Goal: Task Accomplishment & Management: Use online tool/utility

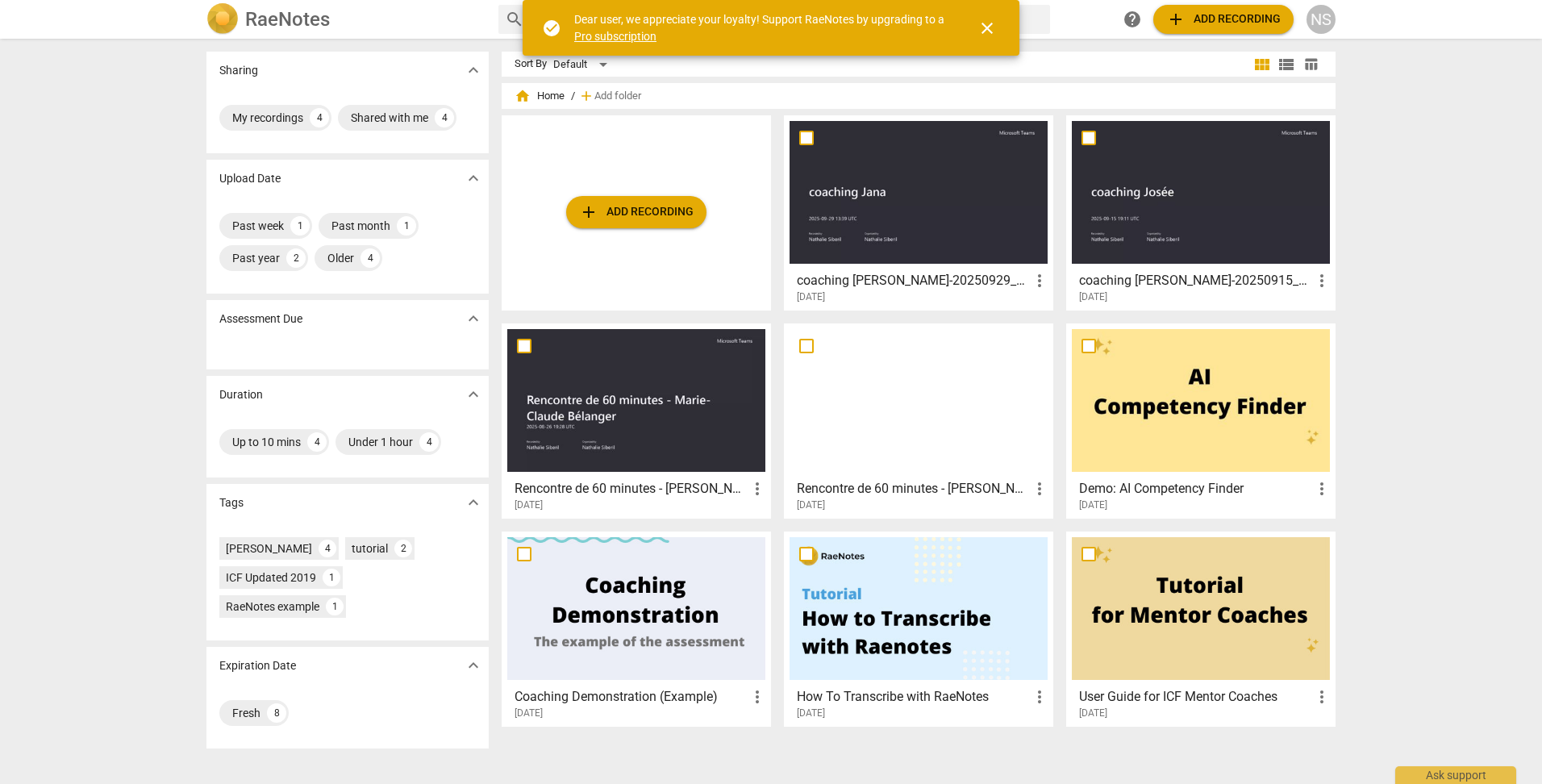
click at [630, 219] on span "add Add recording" at bounding box center [636, 212] width 114 height 20
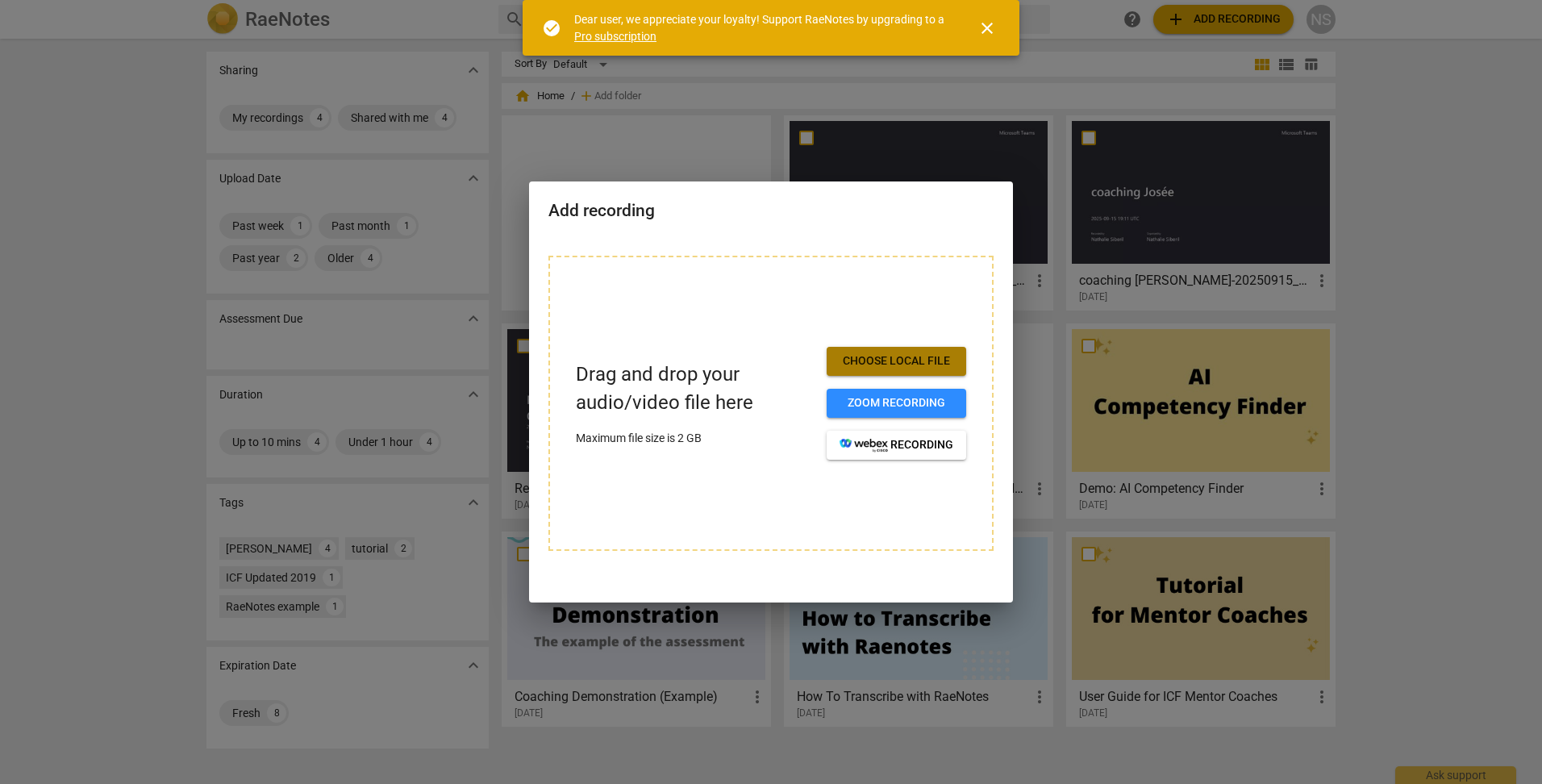
click at [934, 368] on span "Choose local file" at bounding box center [896, 361] width 114 height 16
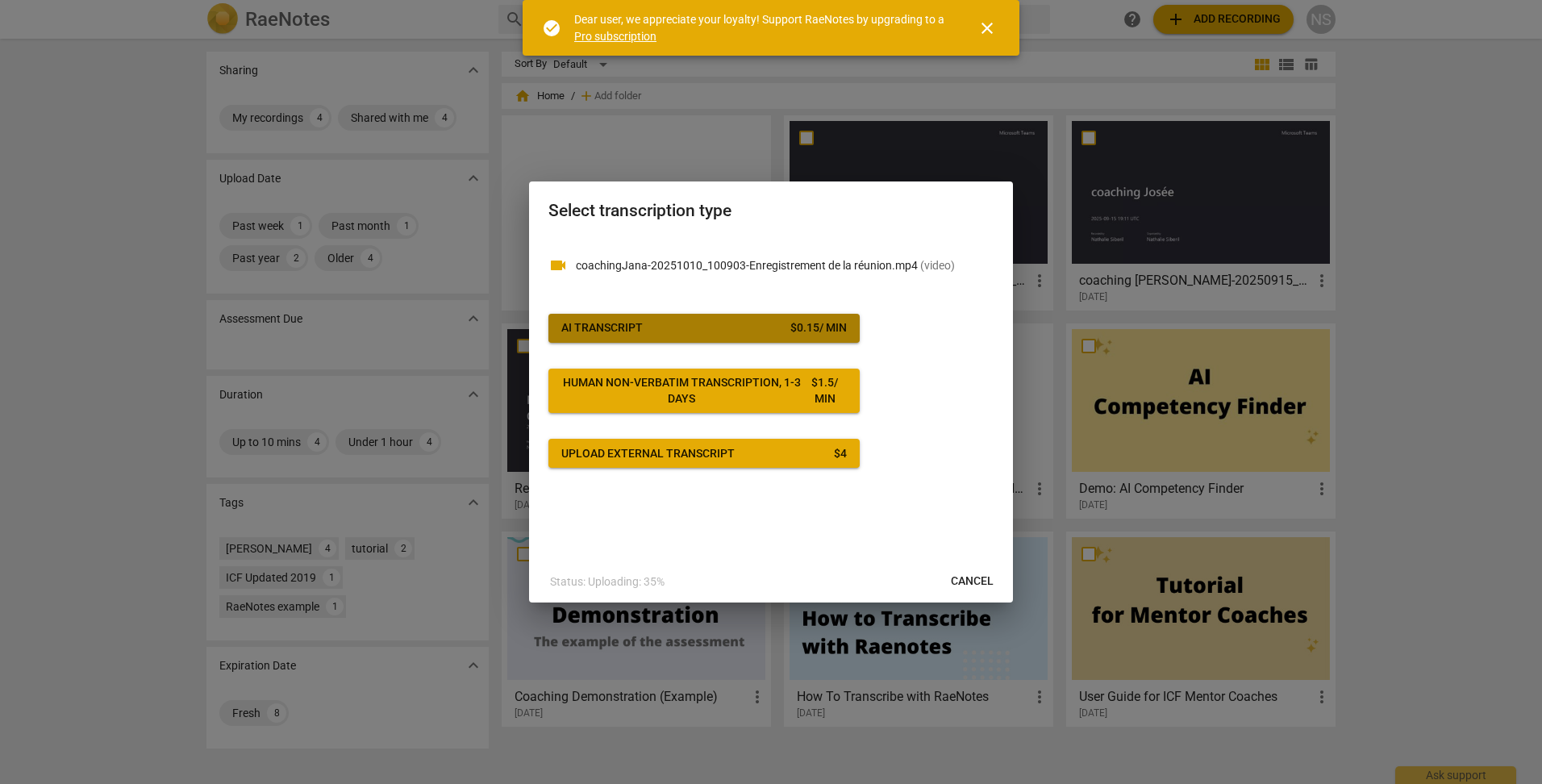
click at [642, 322] on div "AI Transcript" at bounding box center [602, 328] width 82 height 16
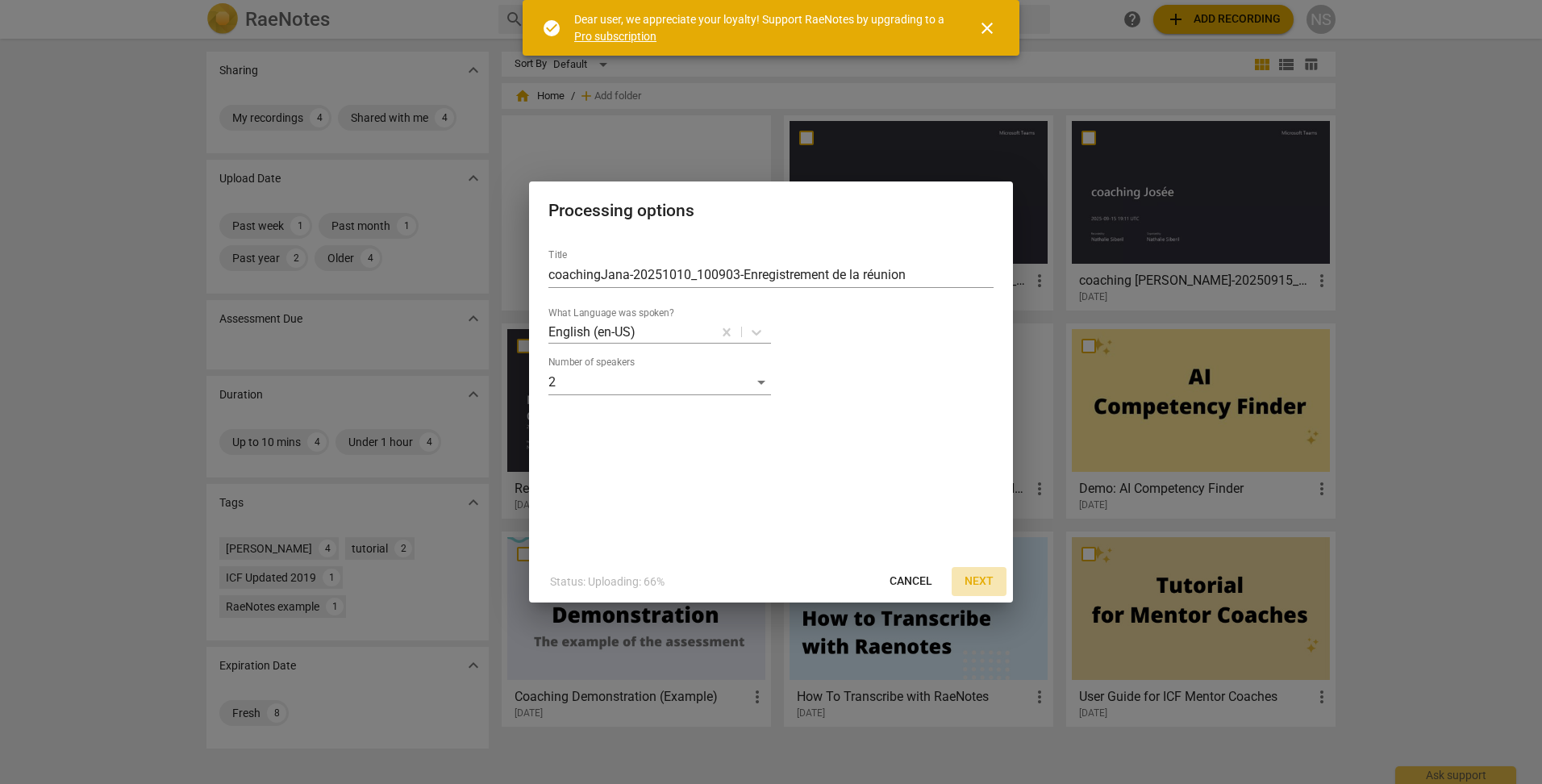
click at [981, 580] on span "Next" at bounding box center [979, 581] width 29 height 16
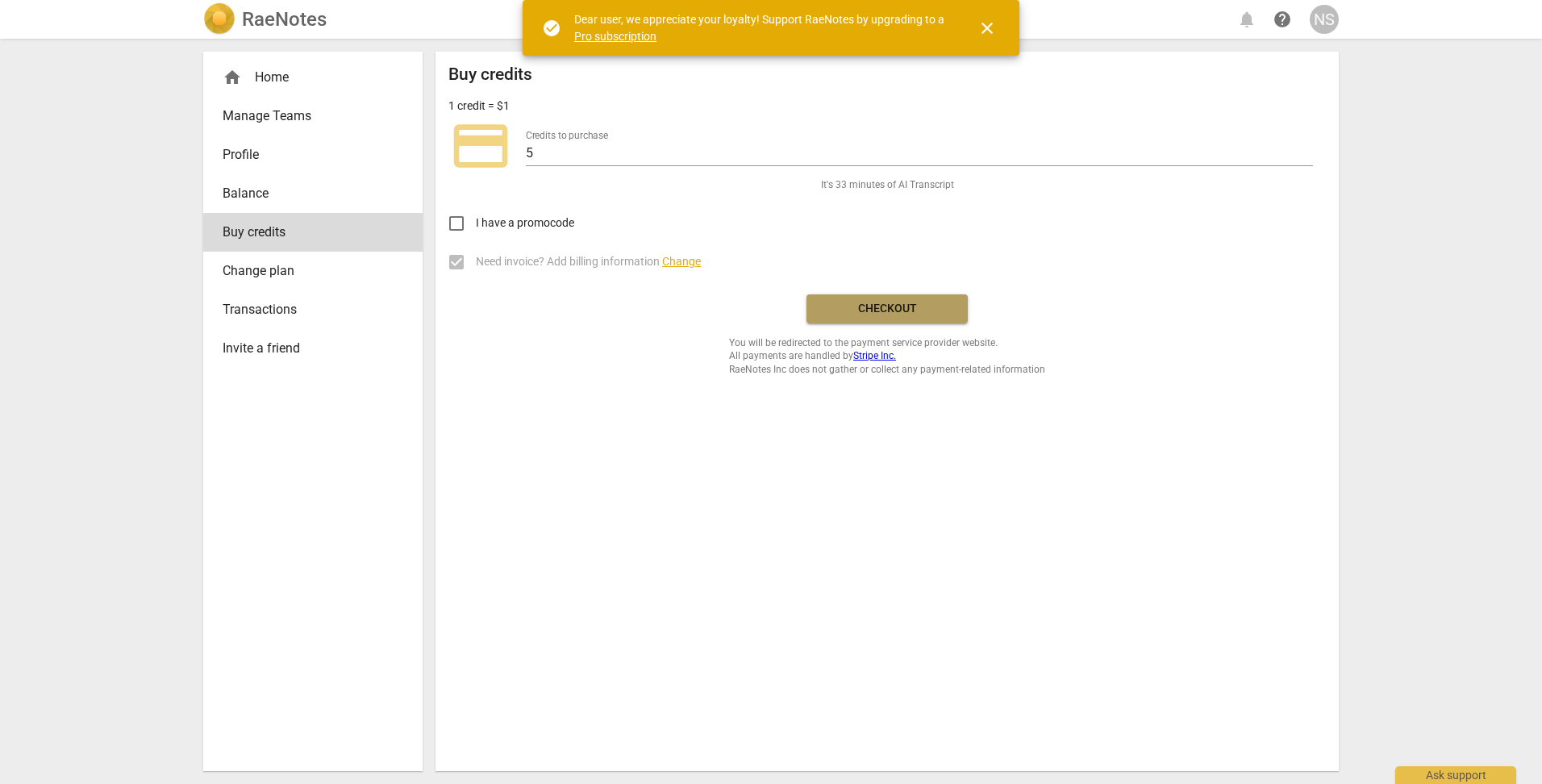
click at [903, 304] on span "Checkout" at bounding box center [886, 309] width 136 height 16
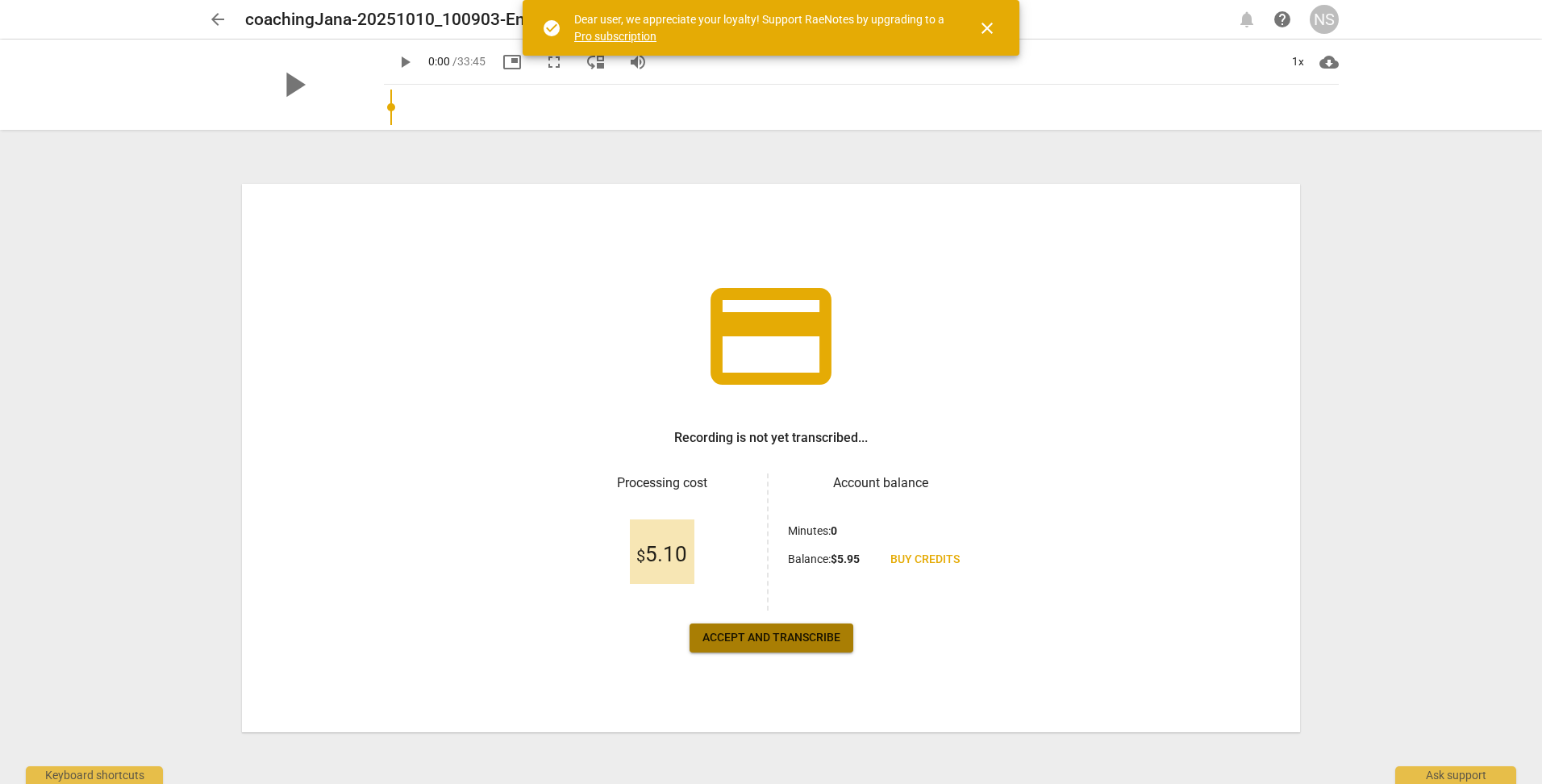
click at [813, 639] on span "Accept and transcribe" at bounding box center [771, 638] width 138 height 16
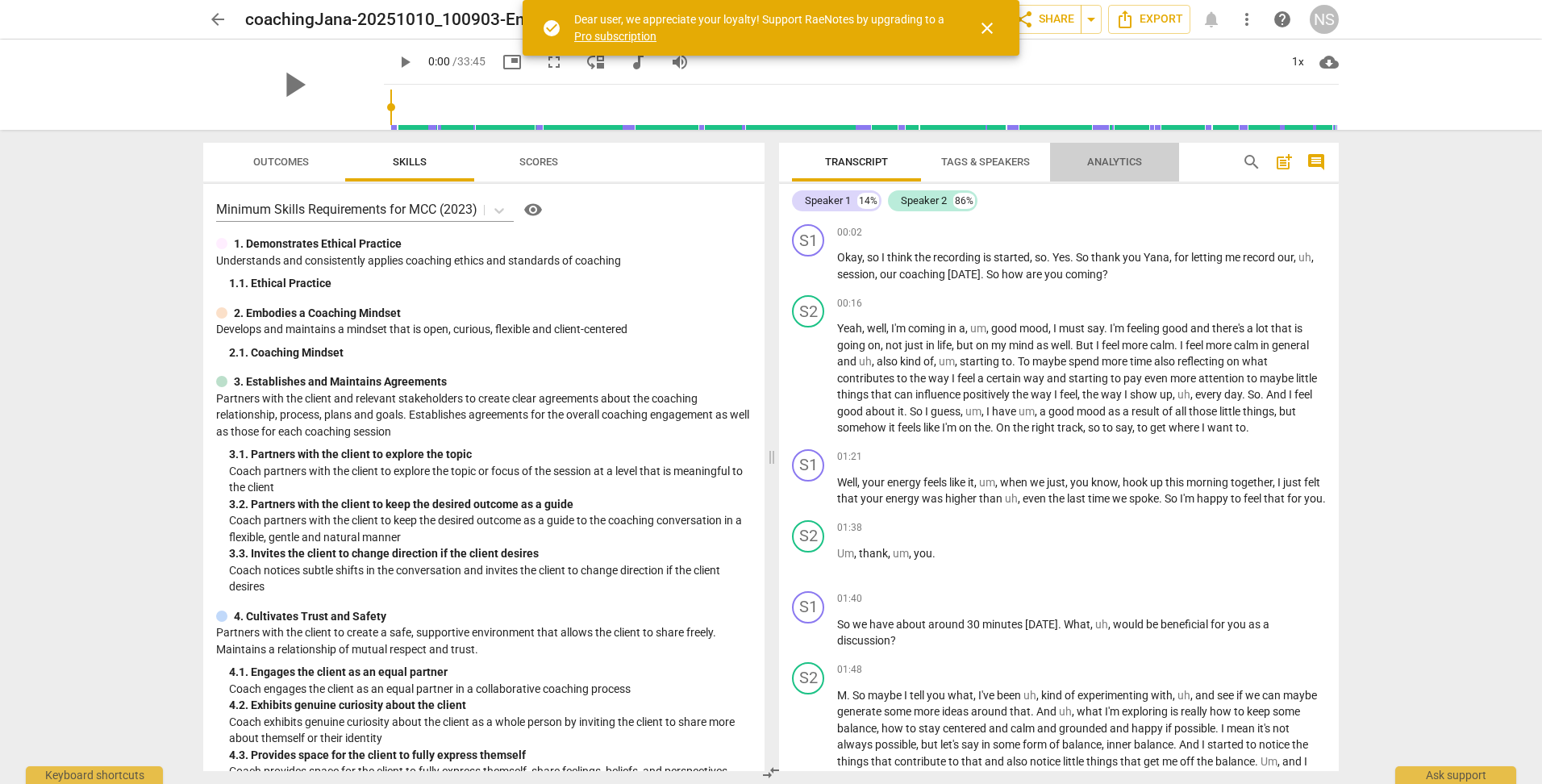
click at [1107, 165] on span "Analytics" at bounding box center [1114, 161] width 55 height 12
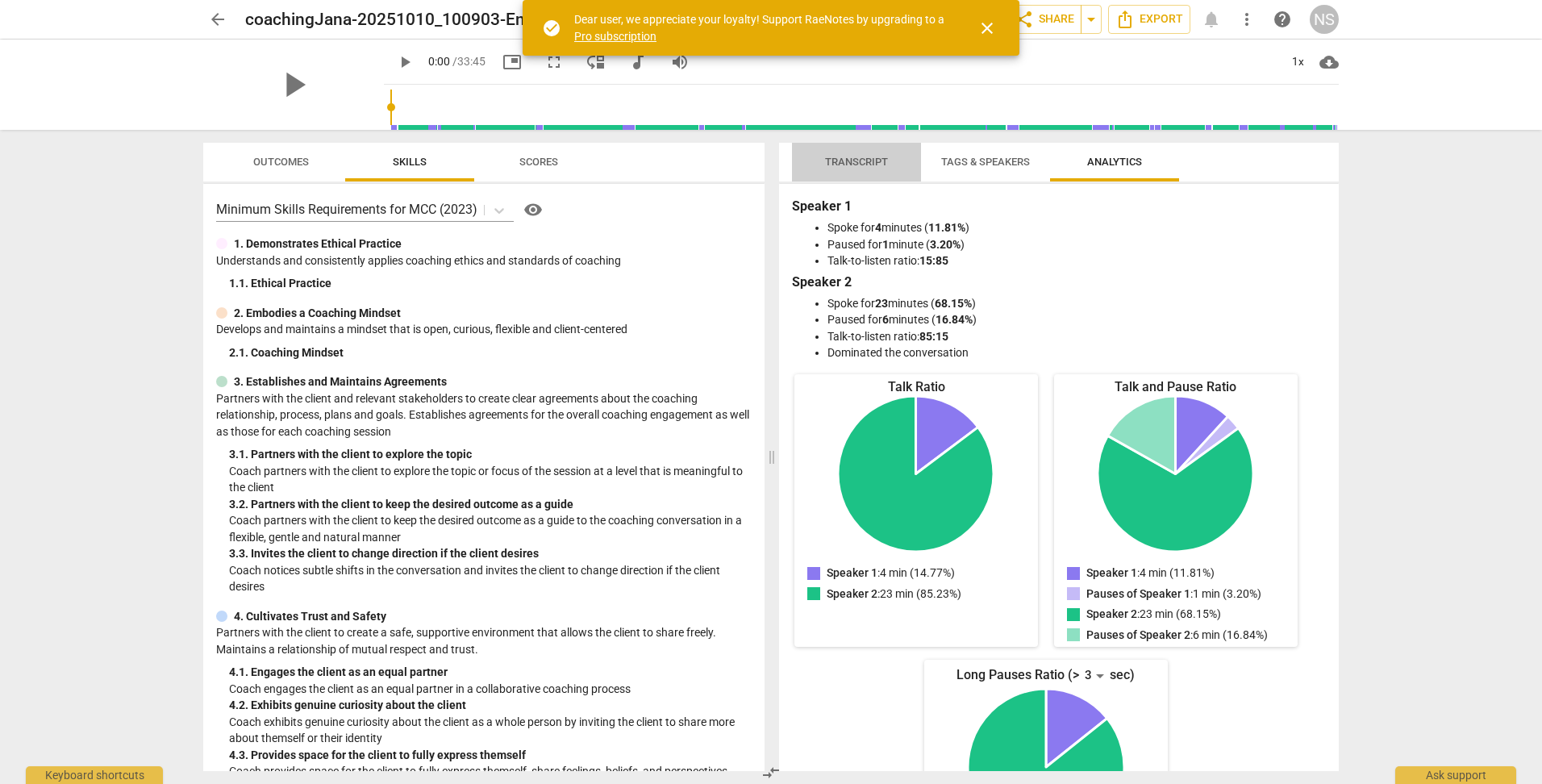
click at [875, 161] on span "Transcript" at bounding box center [856, 161] width 63 height 12
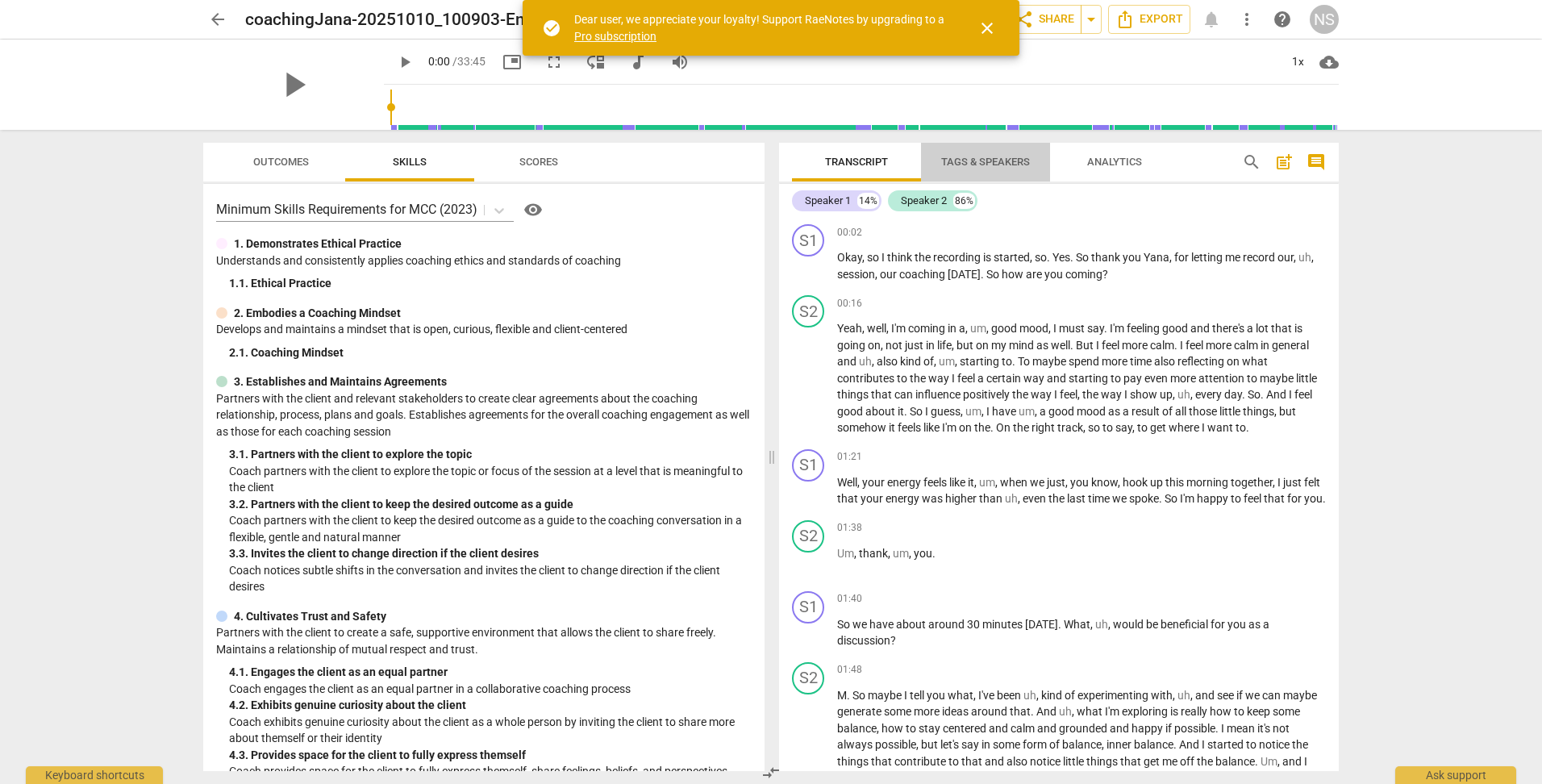
click at [971, 162] on span "Tags & Speakers" at bounding box center [985, 161] width 89 height 12
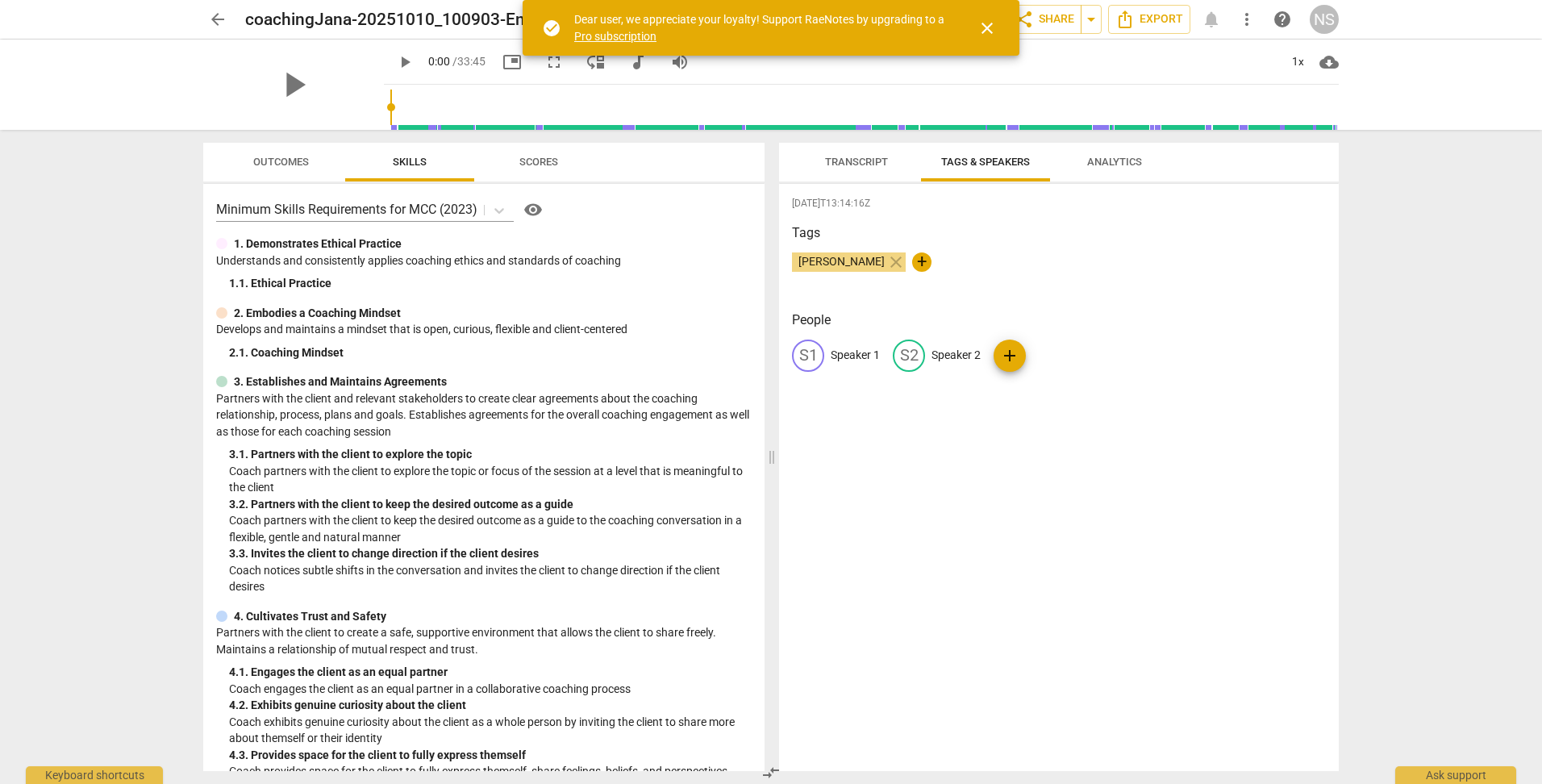
click at [850, 357] on p "Speaker 1" at bounding box center [855, 355] width 49 height 17
type input "[PERSON_NAME]"
click at [1077, 358] on p "Speaker 2" at bounding box center [1061, 355] width 49 height 17
type input "[PERSON_NAME]"
click at [1007, 415] on div "[DATE]T13:14:16Z Tags [PERSON_NAME] close + People NA [PERSON_NAME] edit [PERSO…" at bounding box center [1058, 478] width 560 height 587
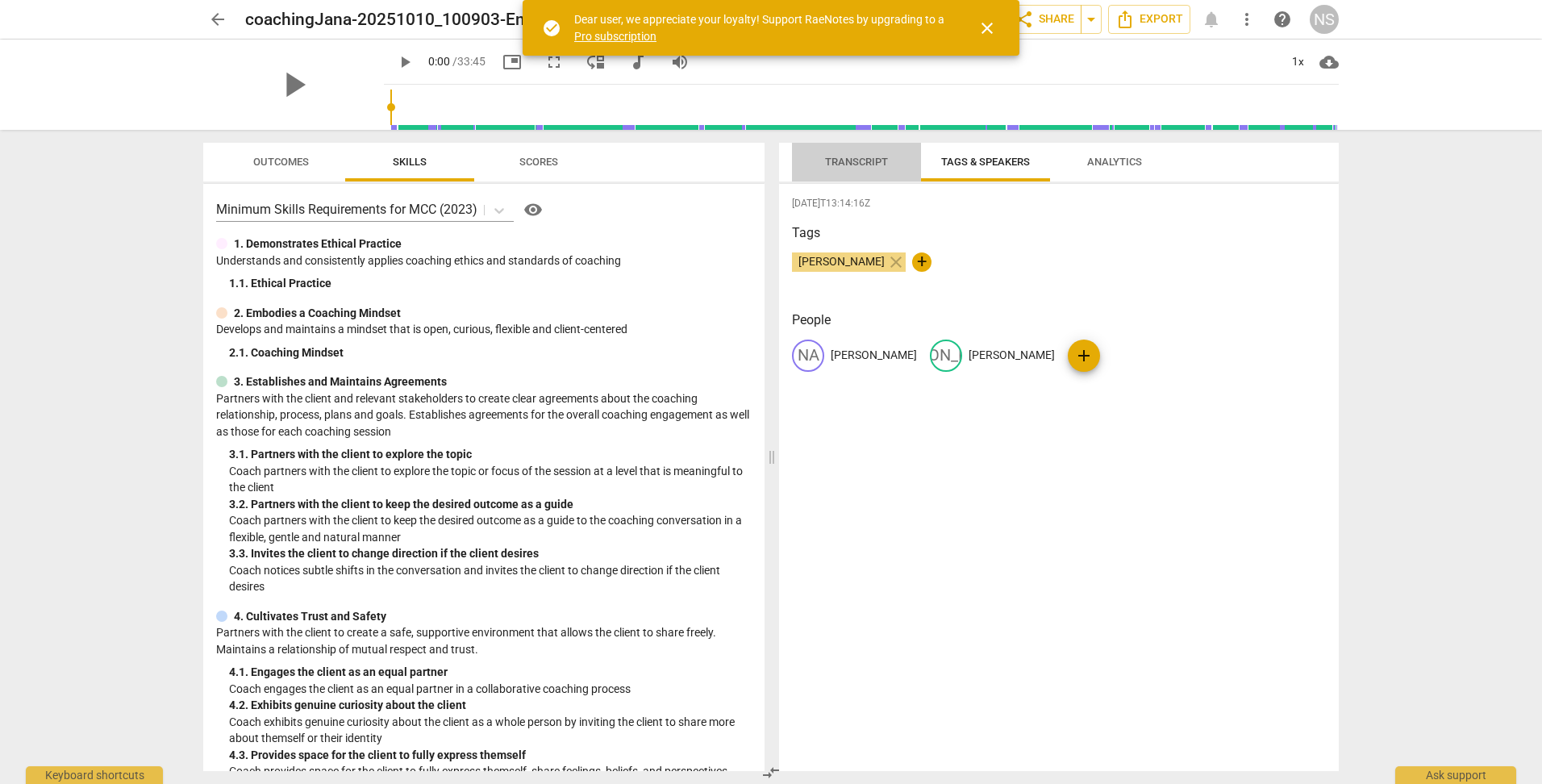
click at [869, 165] on span "Transcript" at bounding box center [856, 161] width 63 height 12
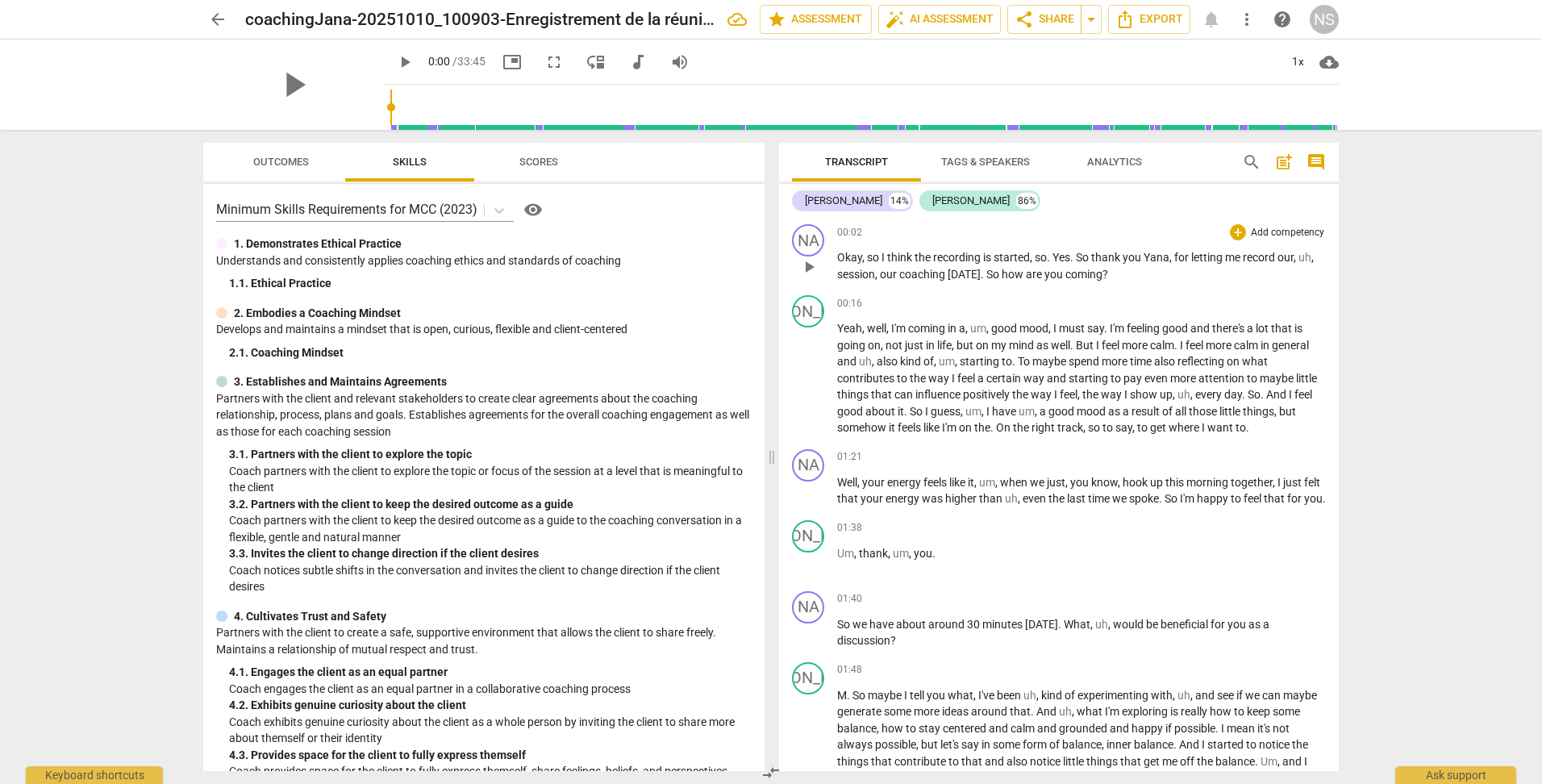
click at [1156, 258] on span "Yana" at bounding box center [1156, 257] width 26 height 13
drag, startPoint x: 1156, startPoint y: 258, endPoint x: 1182, endPoint y: 239, distance: 32.2
click at [1182, 239] on div "+" at bounding box center [1185, 236] width 16 height 16
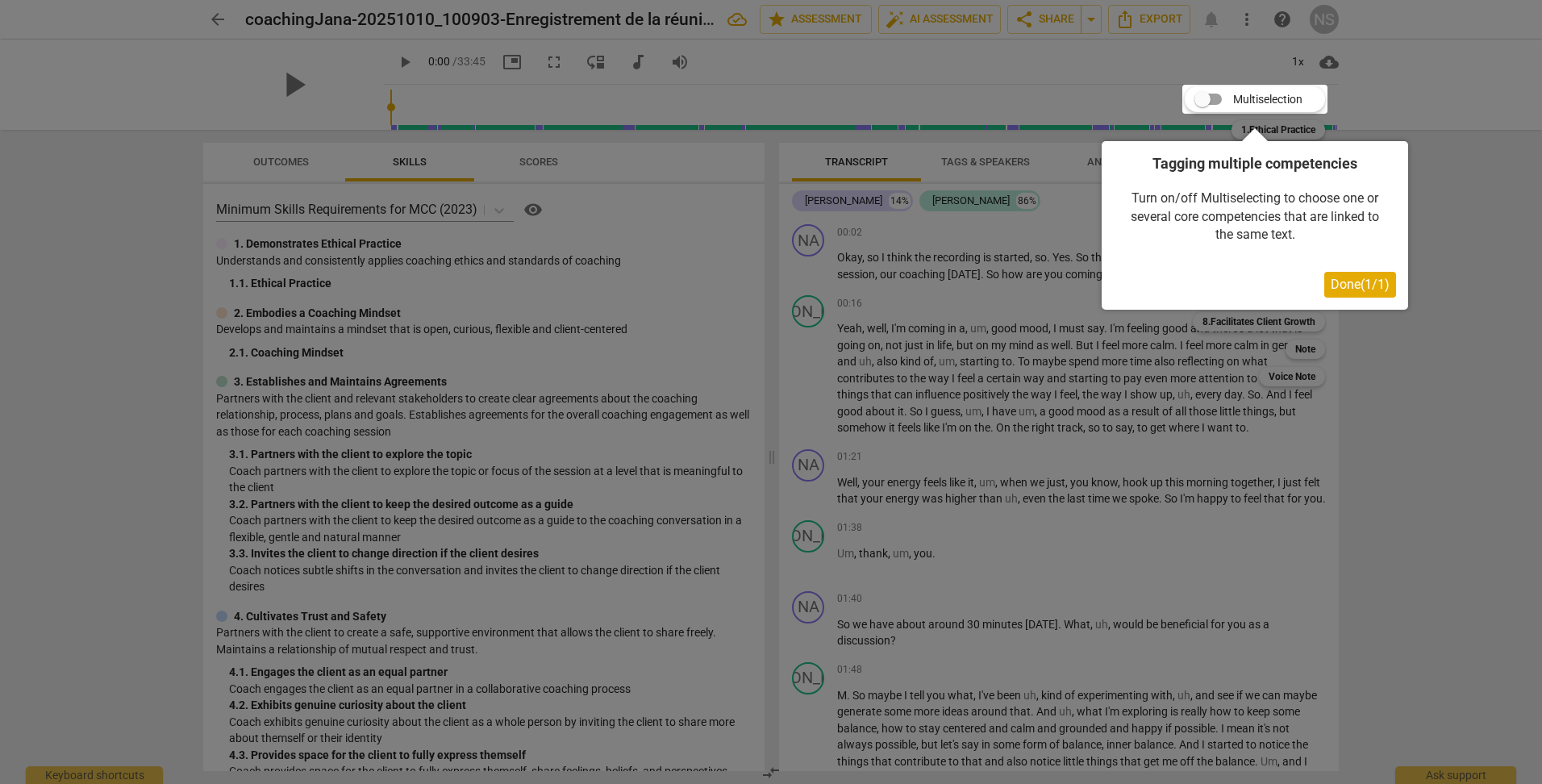
click at [1448, 325] on div at bounding box center [771, 392] width 1542 height 784
click at [1461, 190] on div at bounding box center [771, 392] width 1542 height 784
click at [1315, 447] on div at bounding box center [771, 392] width 1542 height 784
click at [1333, 288] on span "Done ( 1 / 1 )" at bounding box center [1360, 284] width 59 height 15
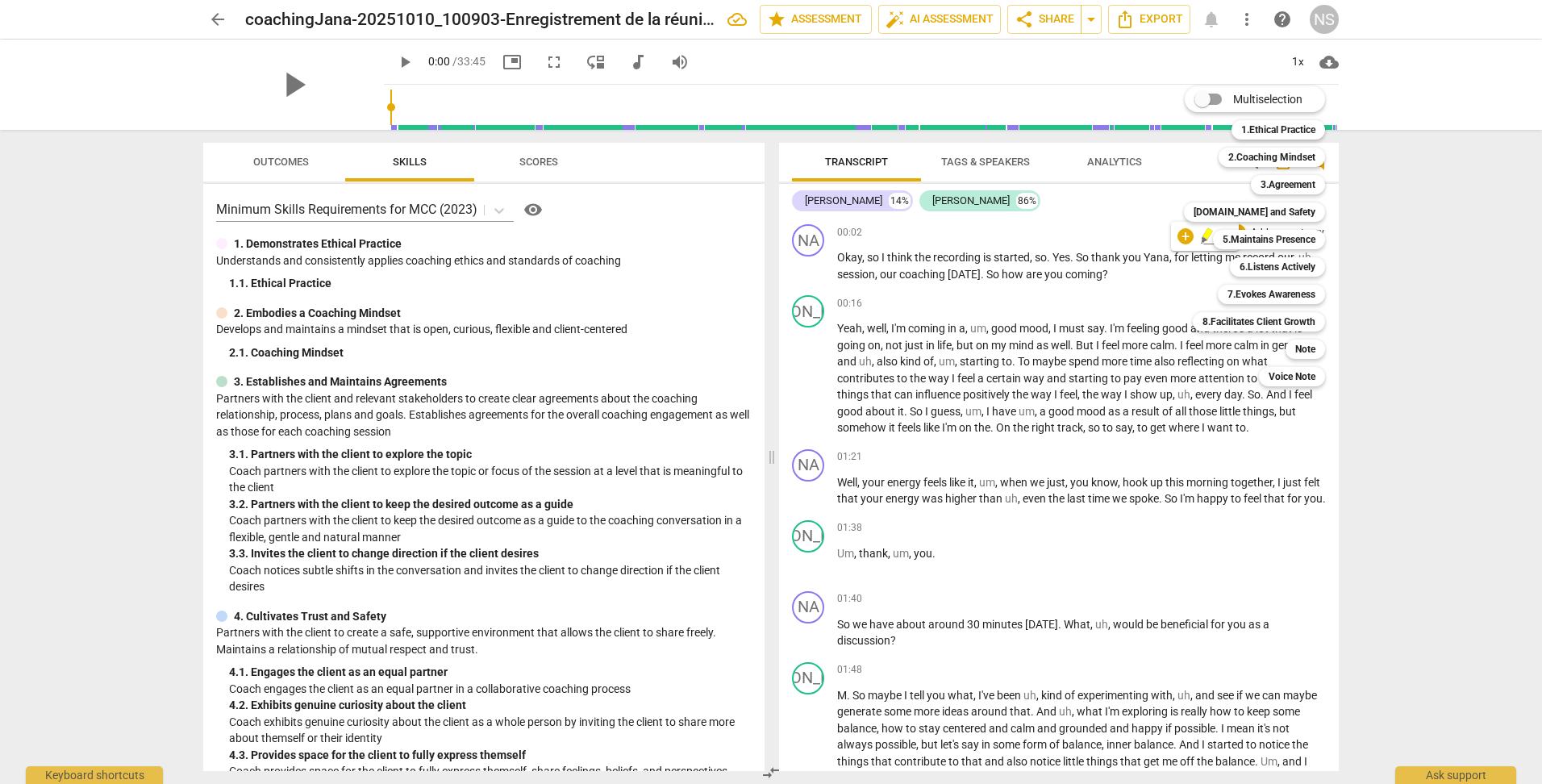
click at [1147, 255] on div at bounding box center [771, 392] width 1542 height 784
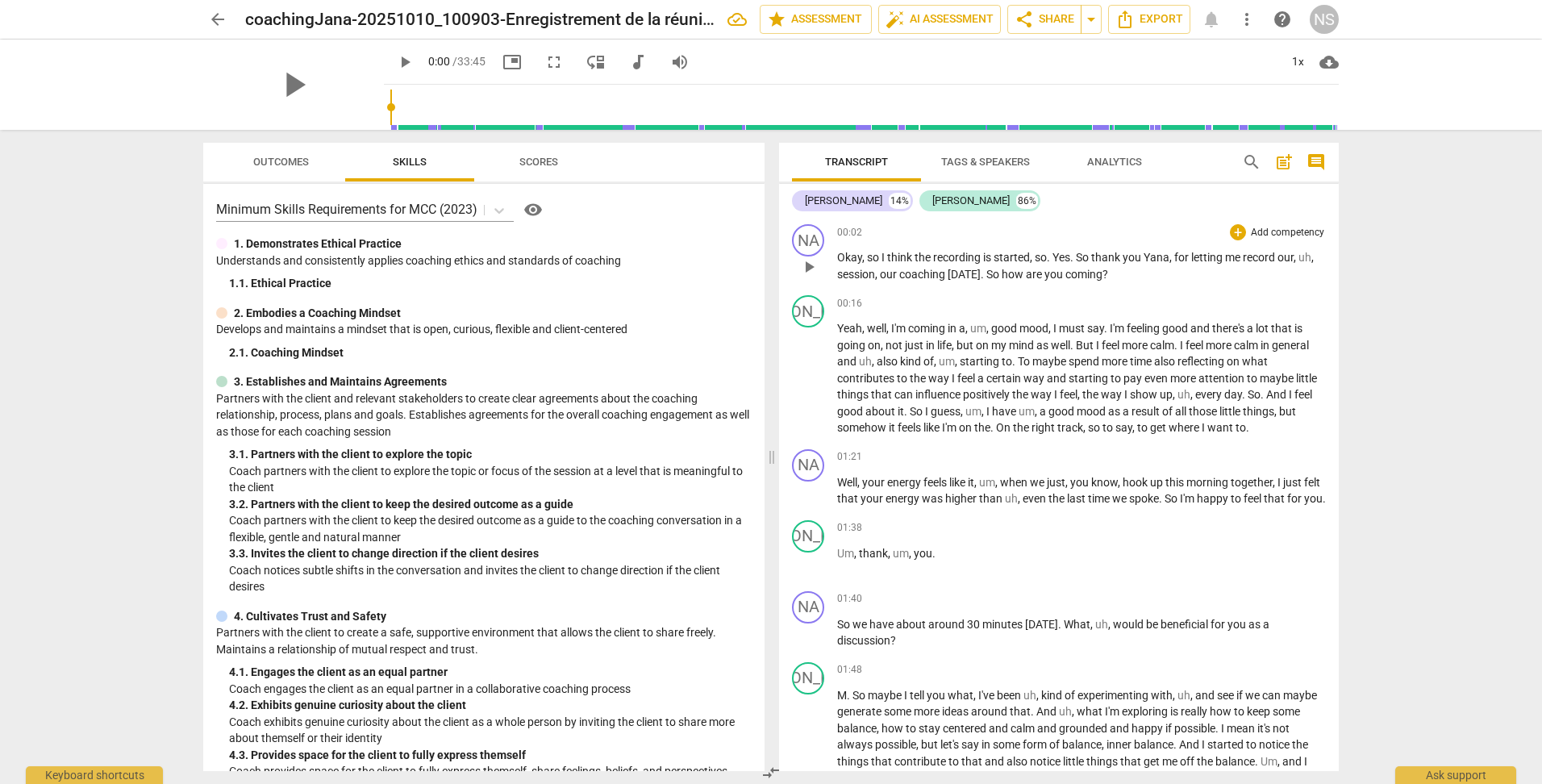
click at [1170, 254] on span "," at bounding box center [1171, 257] width 4 height 13
click at [1338, 330] on div "Transcript Tags & Speakers Analytics search post_add comment [PERSON_NAME] 14% …" at bounding box center [1062, 457] width 579 height 654
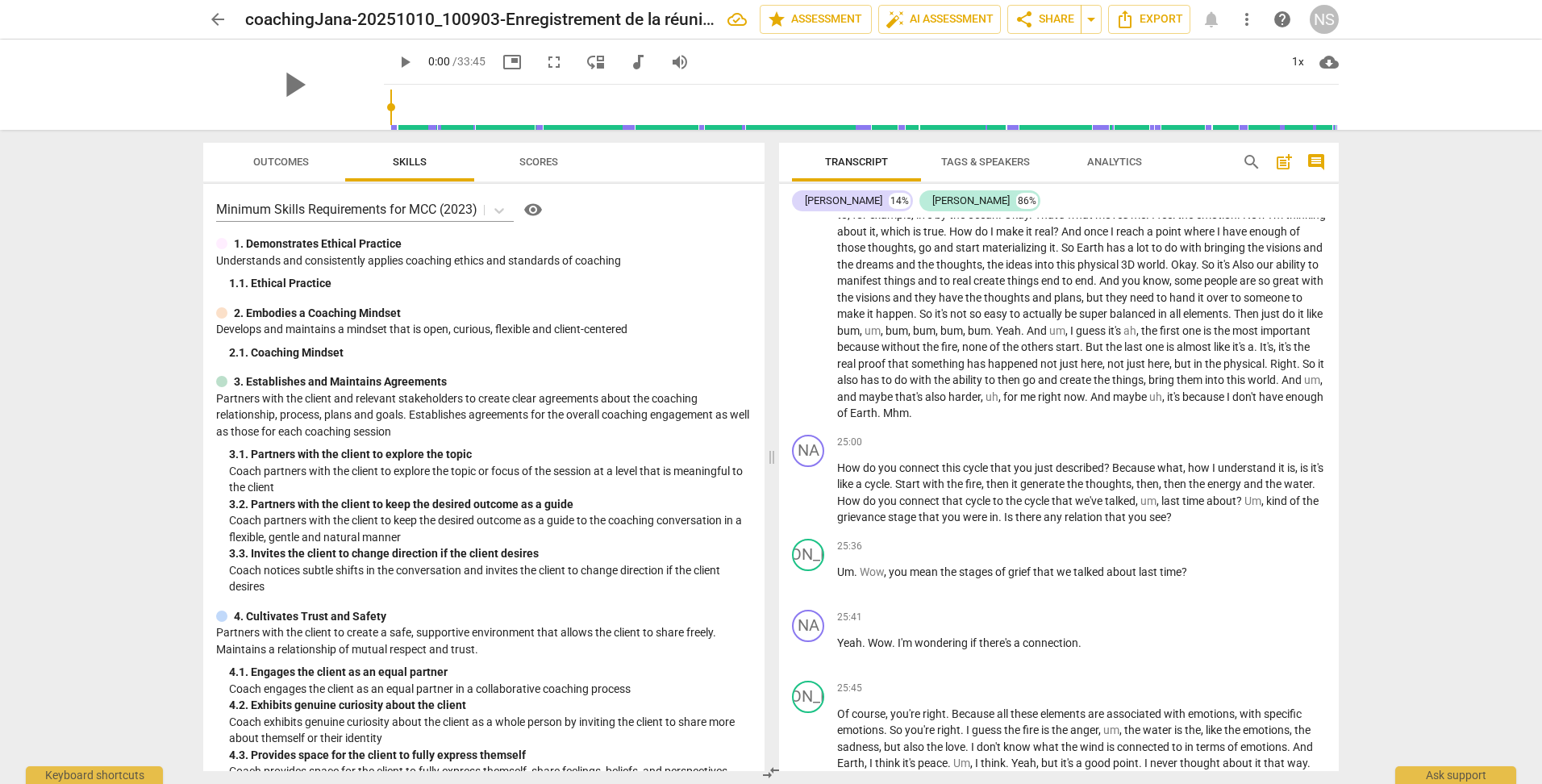
scroll to position [3818, 0]
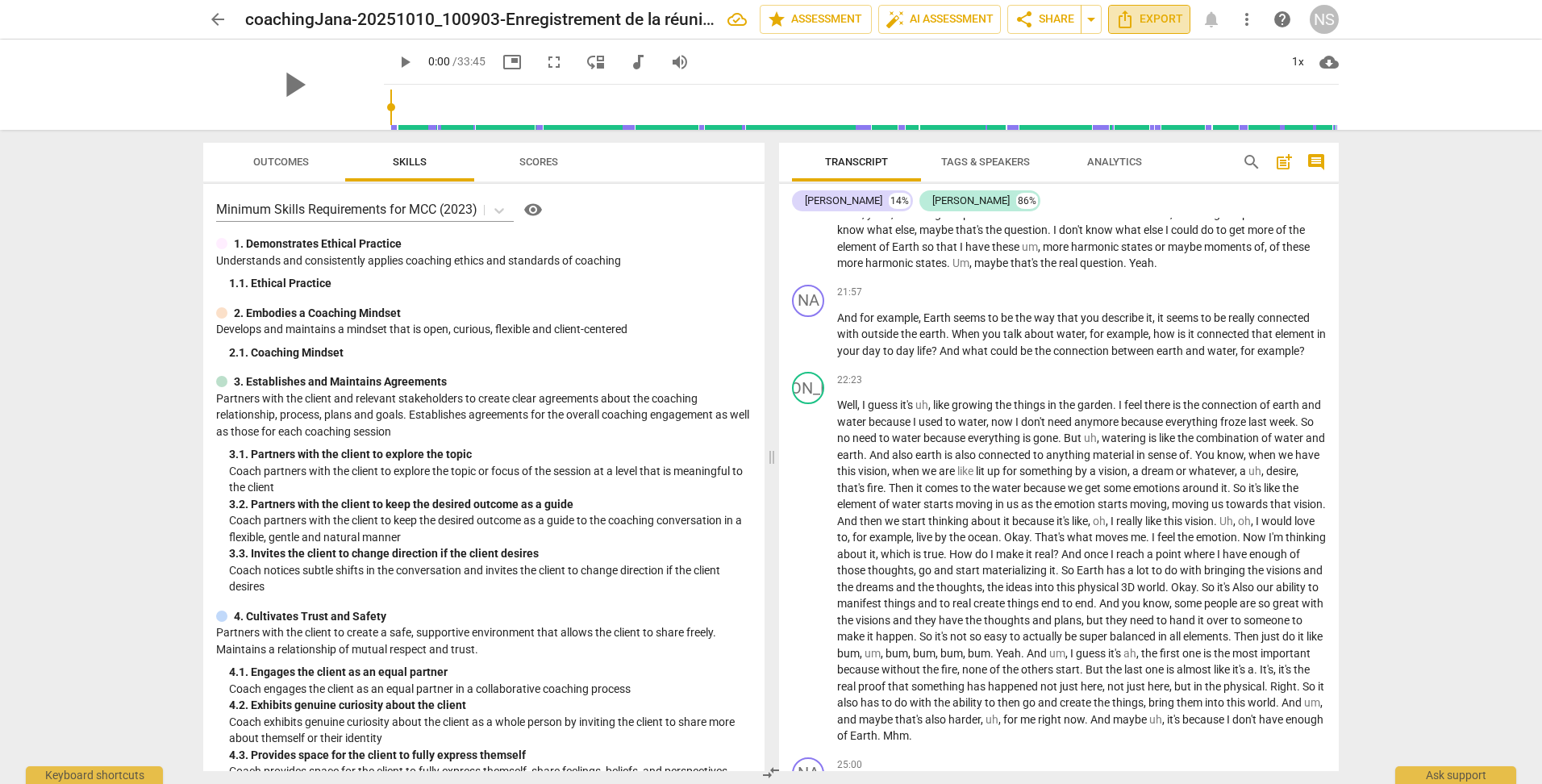
click at [1140, 22] on span "Export" at bounding box center [1149, 20] width 67 height 20
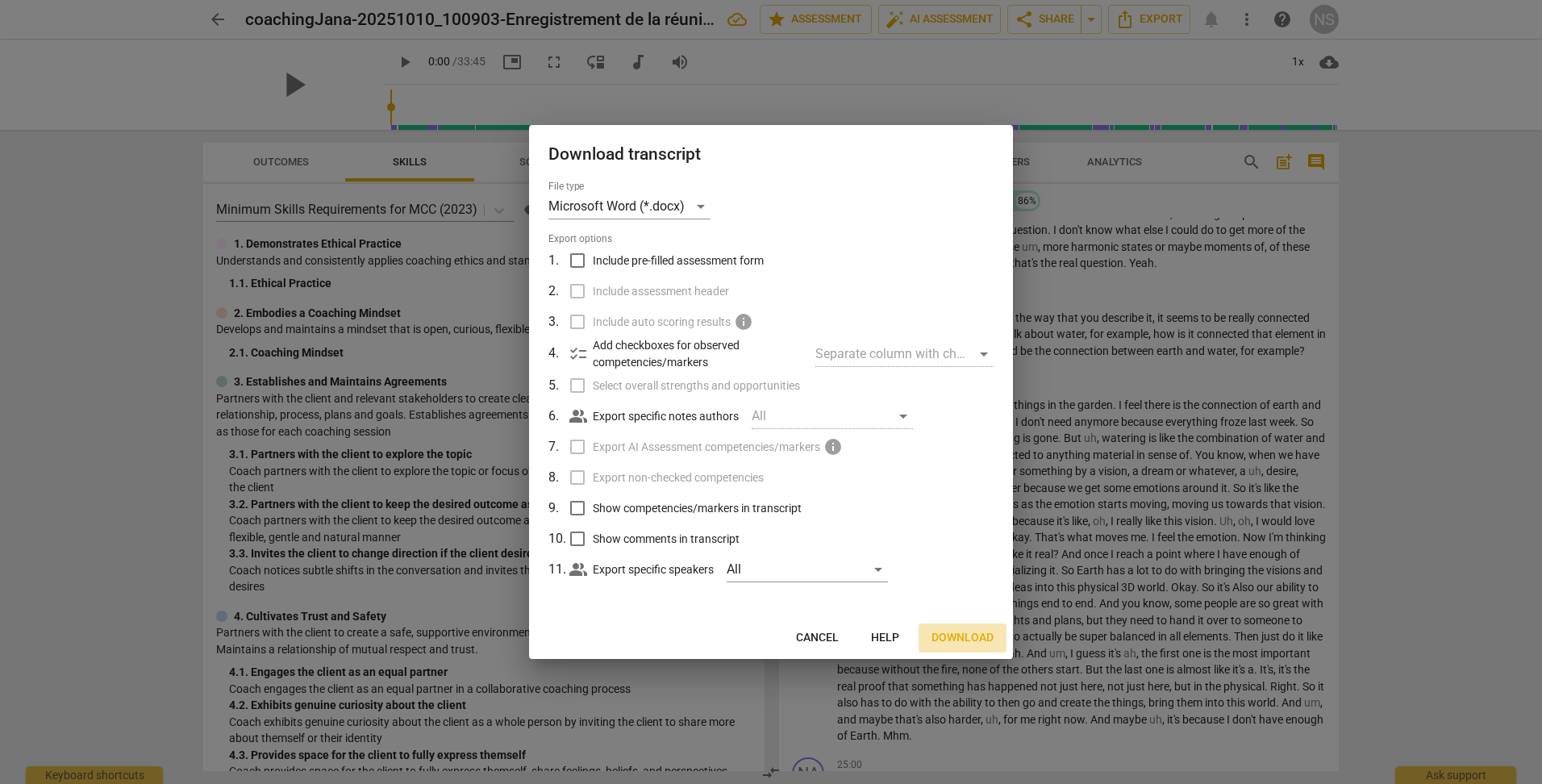
click at [967, 639] on span "Download" at bounding box center [962, 638] width 62 height 16
